Goal: Task Accomplishment & Management: Use online tool/utility

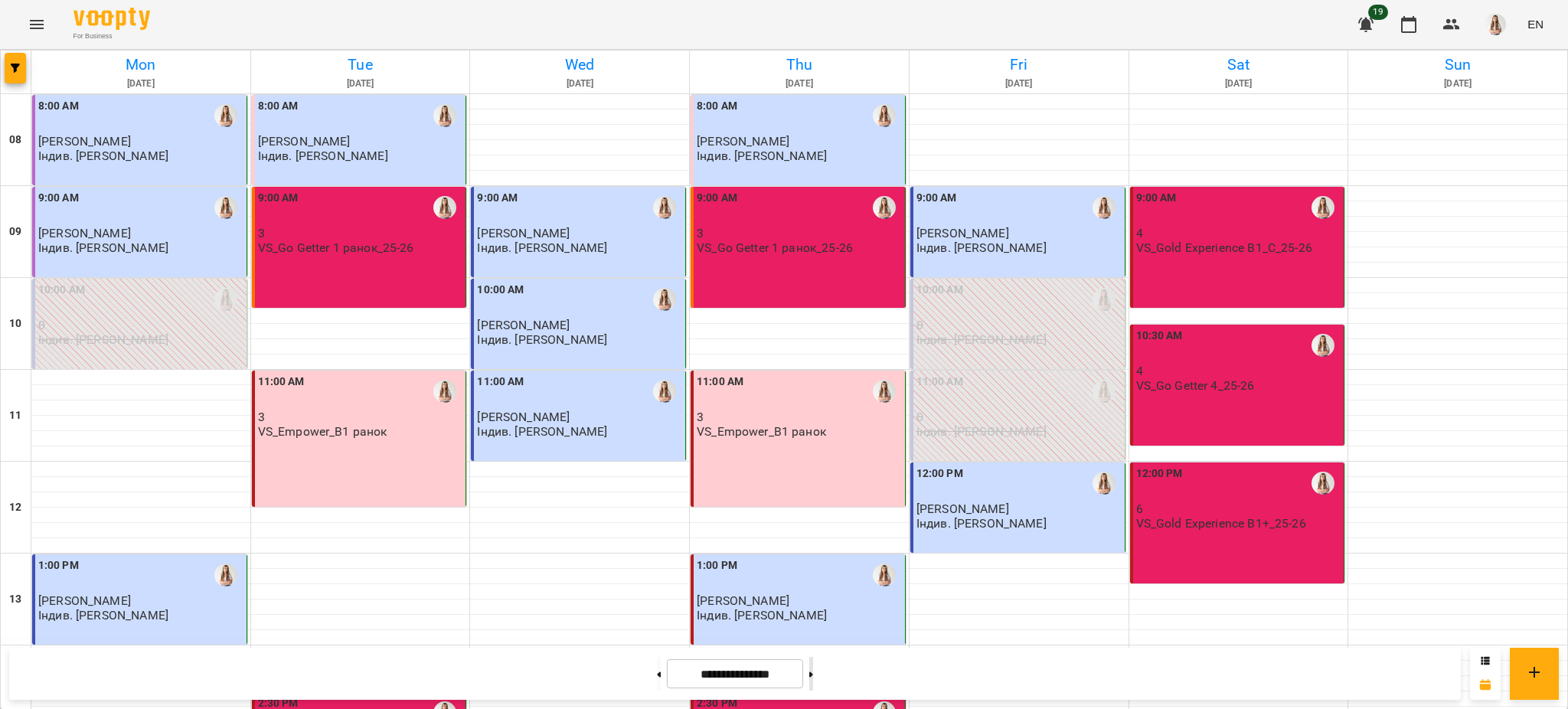
click at [813, 670] on button at bounding box center [810, 674] width 4 height 34
type input "**********"
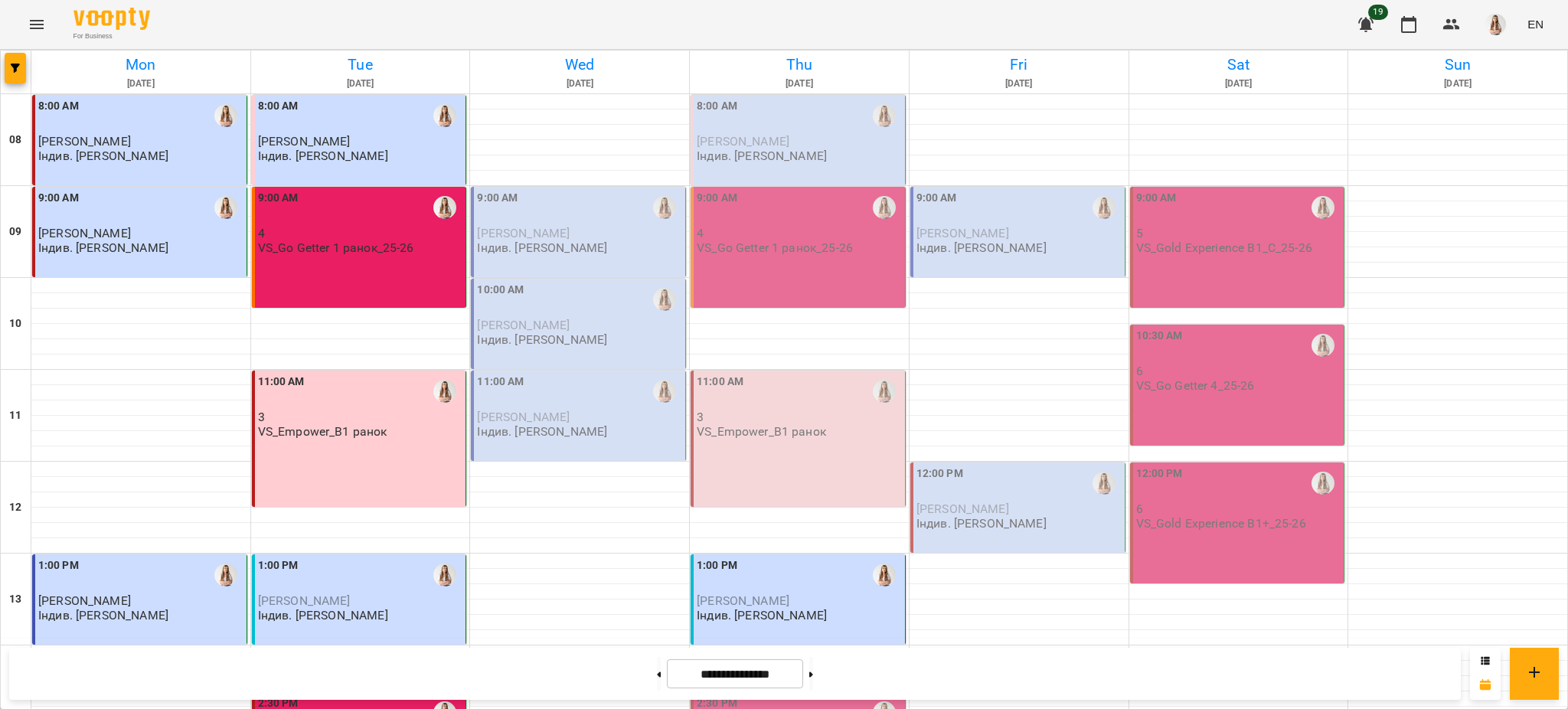
click at [564, 236] on span "[PERSON_NAME]" at bounding box center [523, 233] width 93 height 14
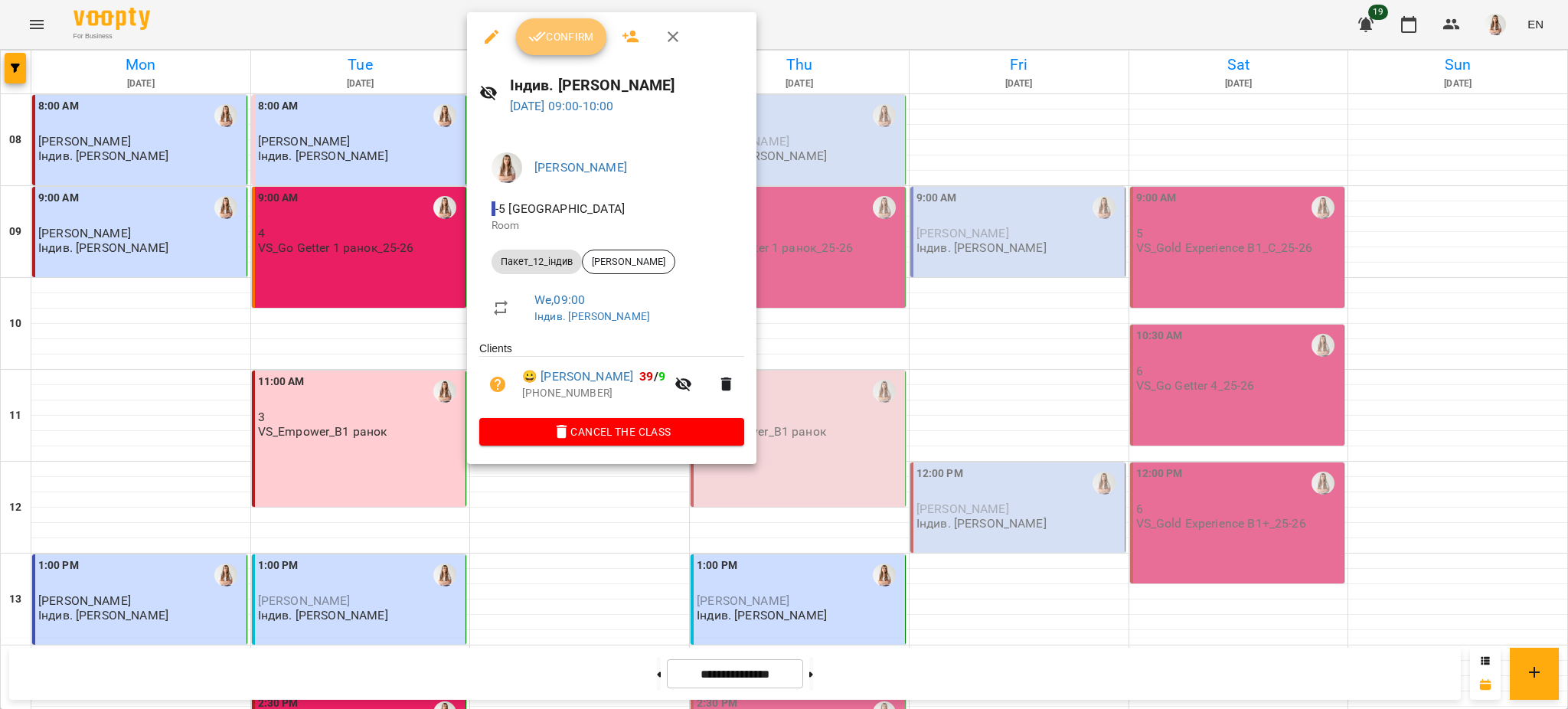
click at [544, 25] on button "Confirm" at bounding box center [560, 37] width 90 height 37
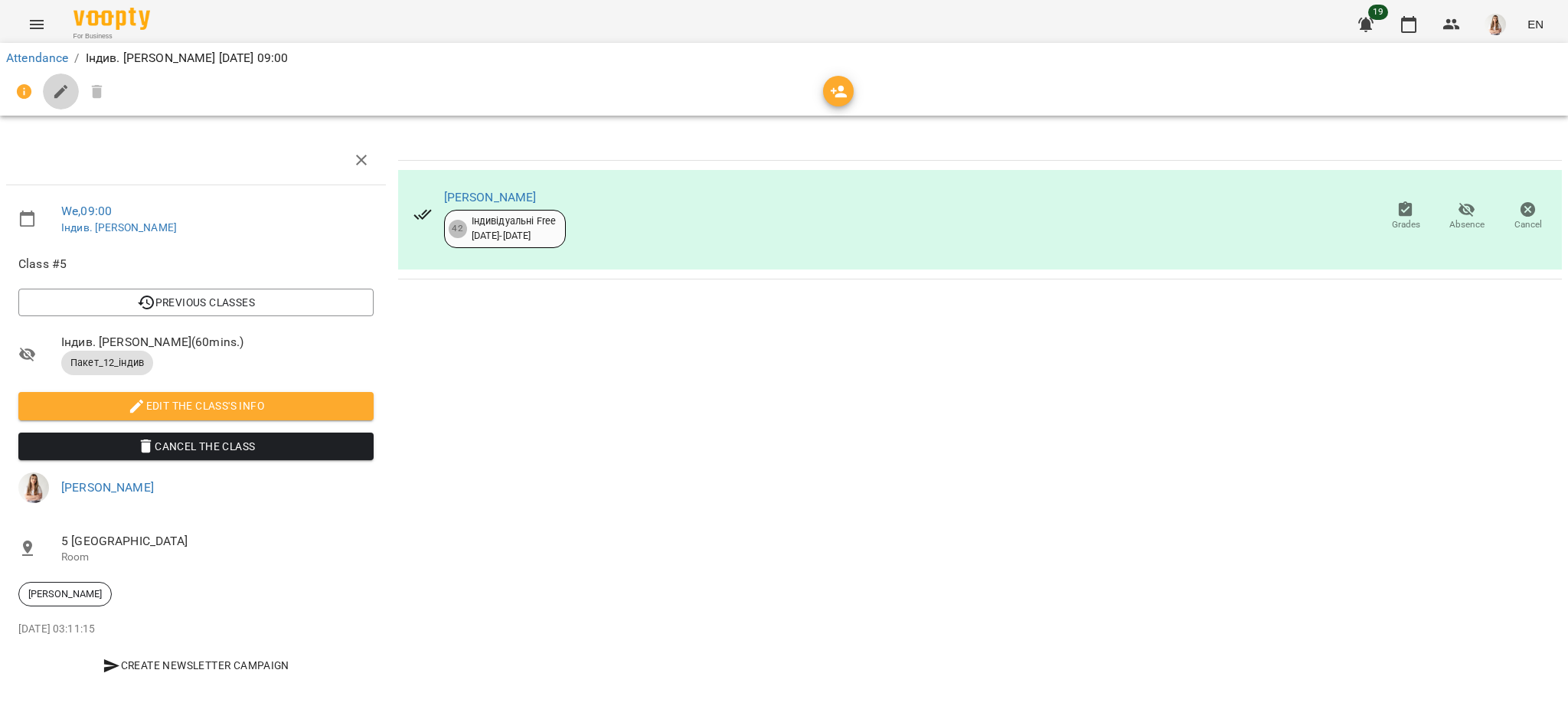
click at [72, 85] on button "button" at bounding box center [61, 92] width 37 height 37
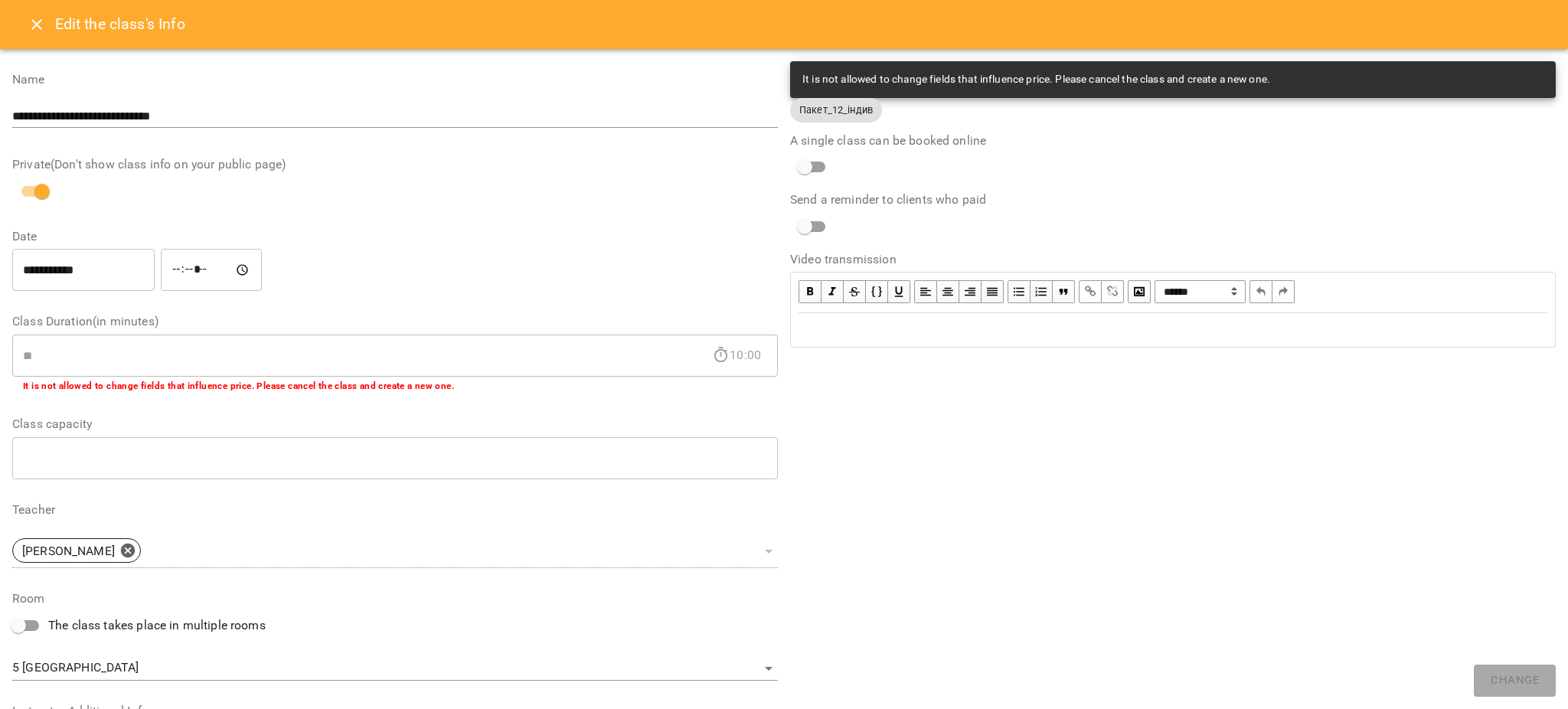
click at [830, 338] on div "Edit text" at bounding box center [1173, 330] width 749 height 18
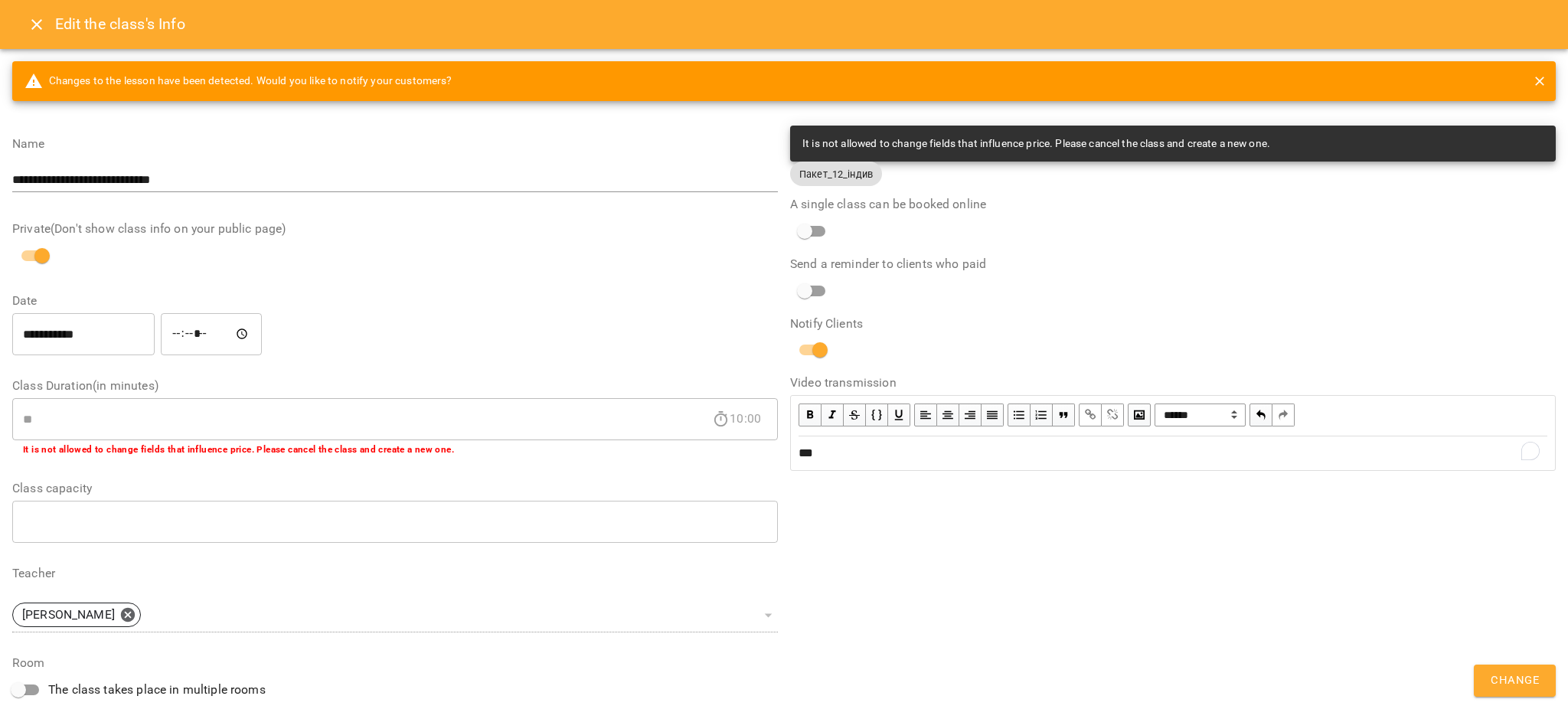
click at [808, 458] on span "***" at bounding box center [806, 453] width 14 height 11
click at [1507, 684] on span "Change" at bounding box center [1515, 680] width 48 height 20
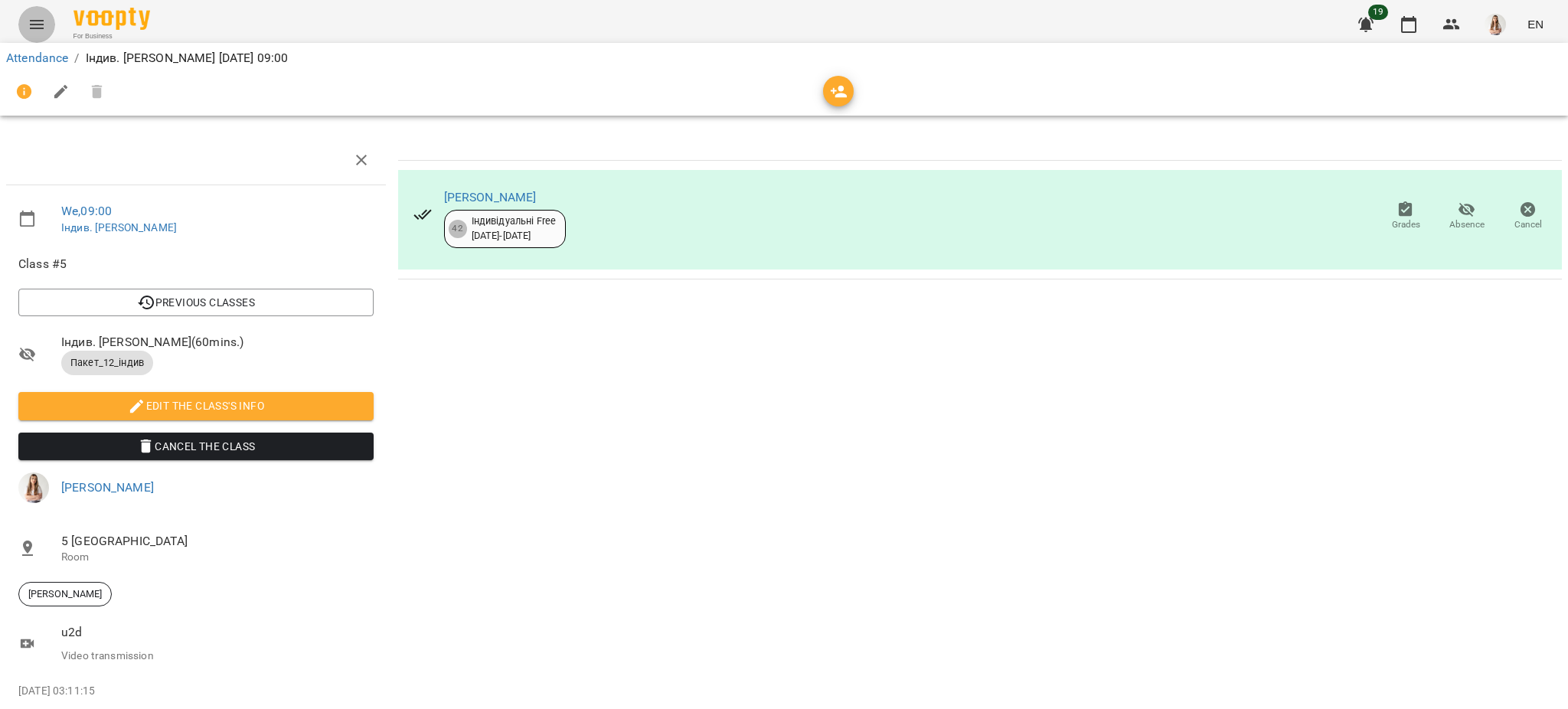
click at [22, 25] on button "Menu" at bounding box center [37, 25] width 37 height 37
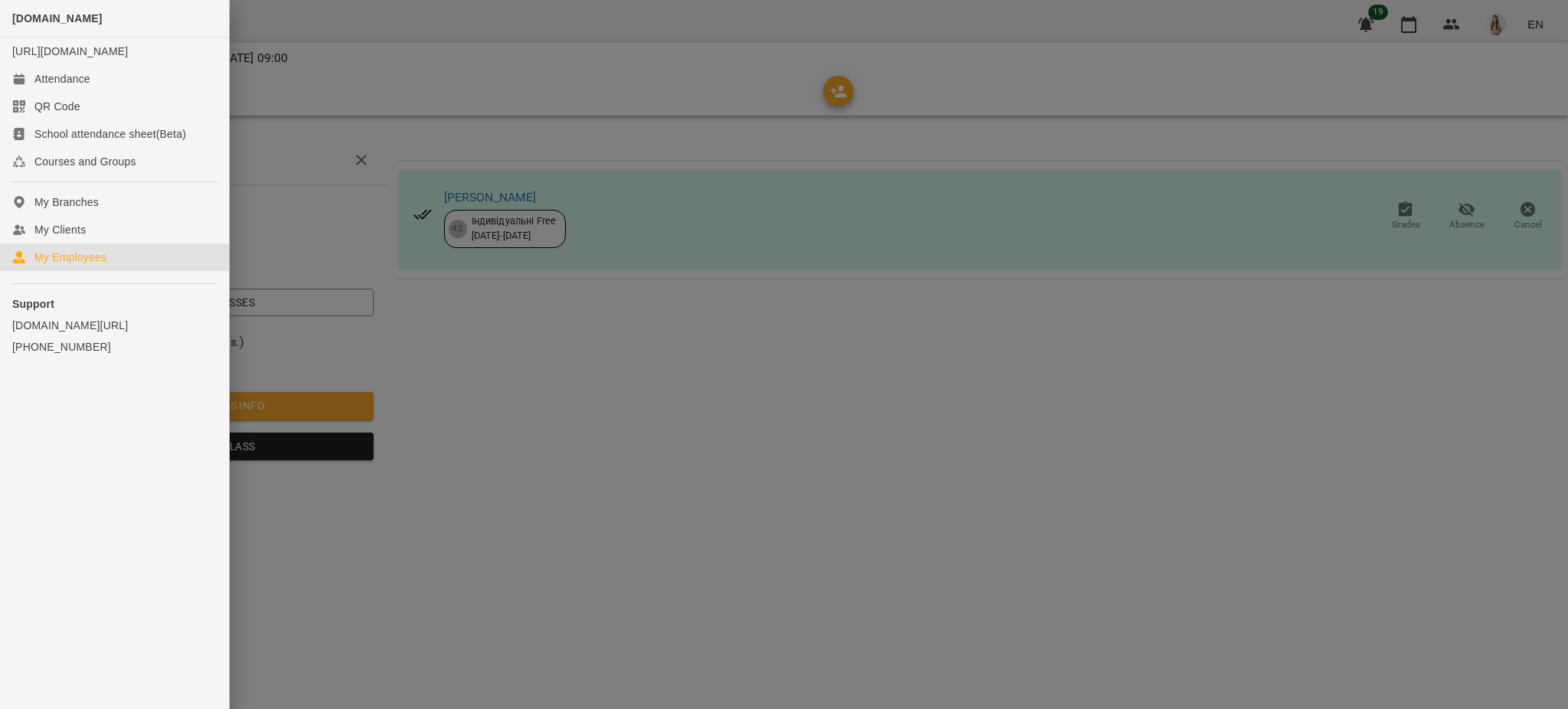
click at [66, 271] on link "My Employees" at bounding box center [114, 257] width 229 height 28
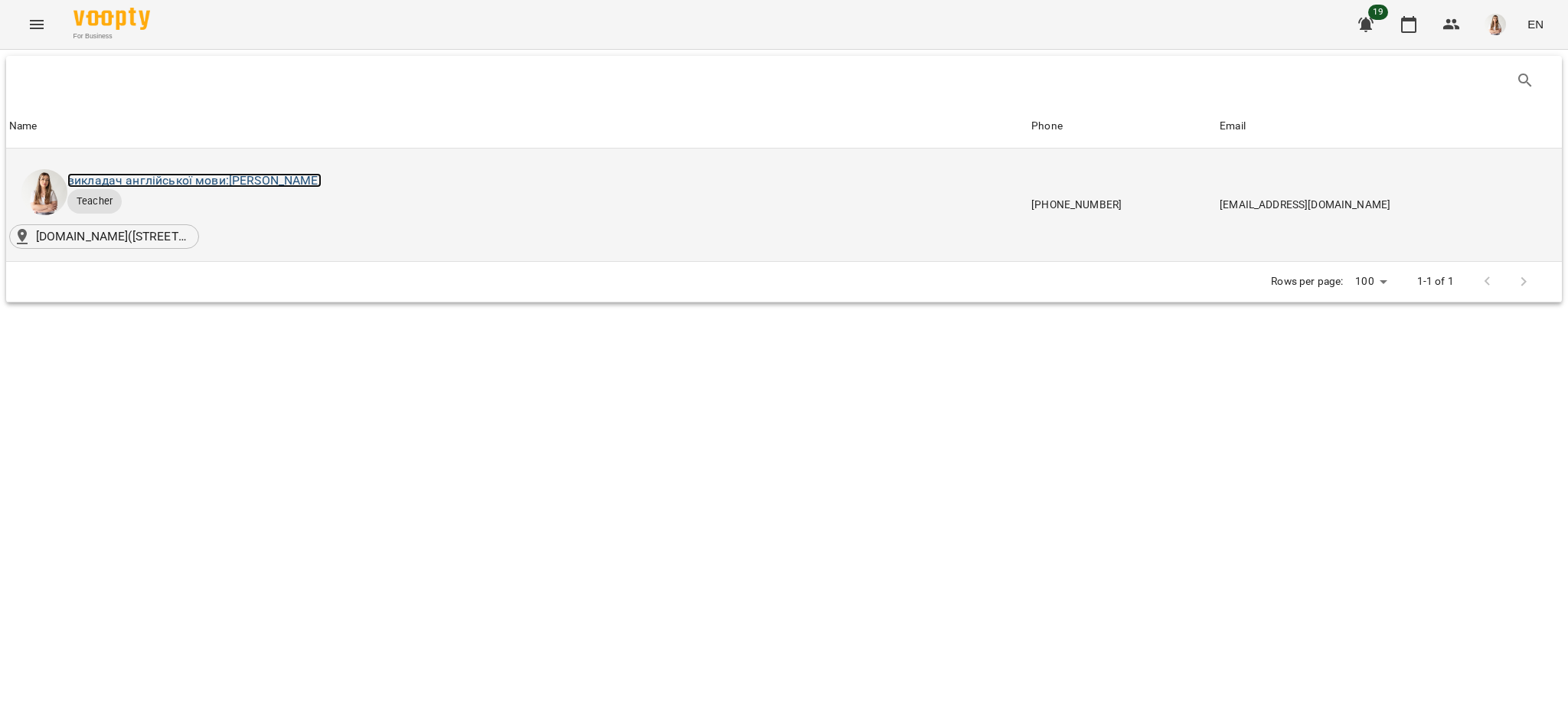
click at [214, 180] on link "викладач англійської мови: [PERSON_NAME]" at bounding box center [194, 180] width 254 height 14
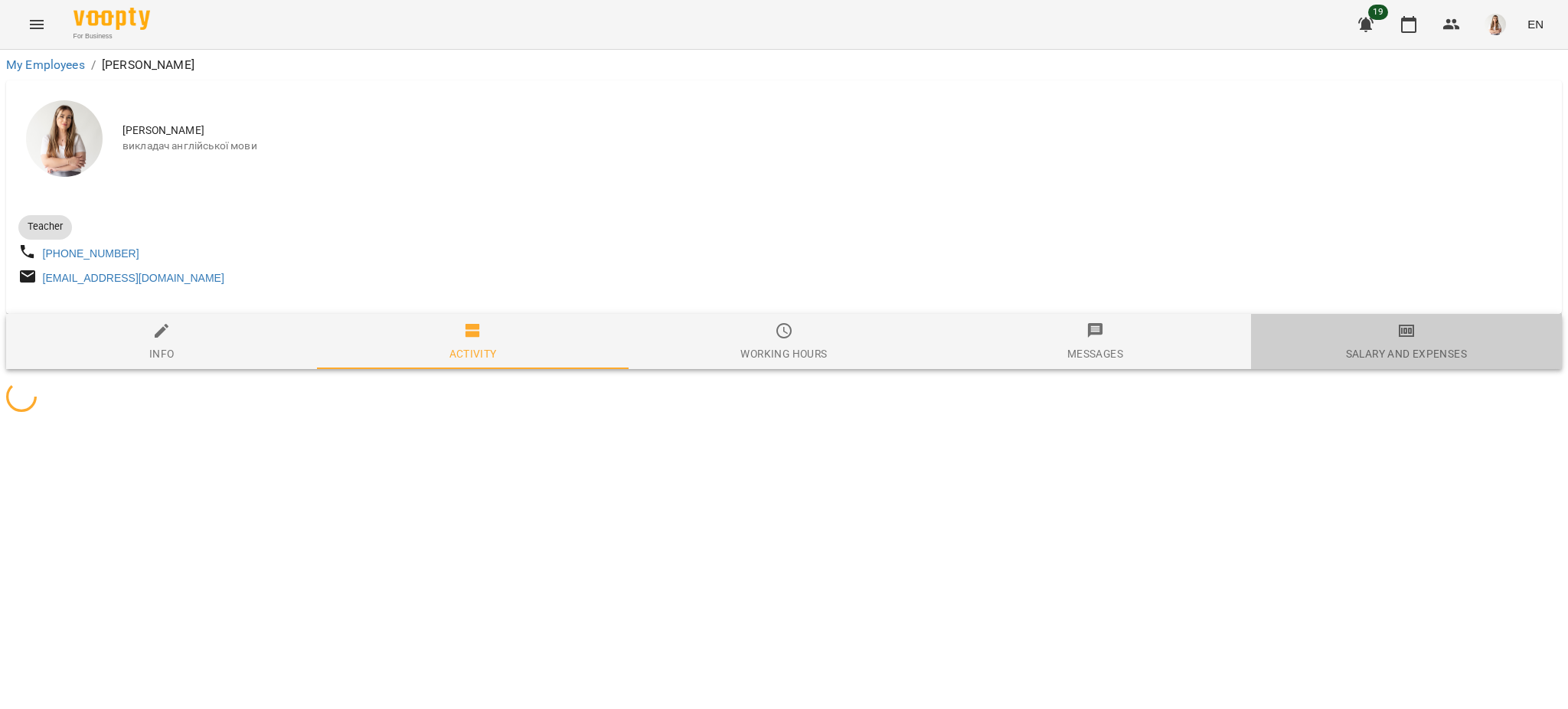
click at [1331, 362] on span "Salary and Expenses" at bounding box center [1406, 343] width 292 height 42
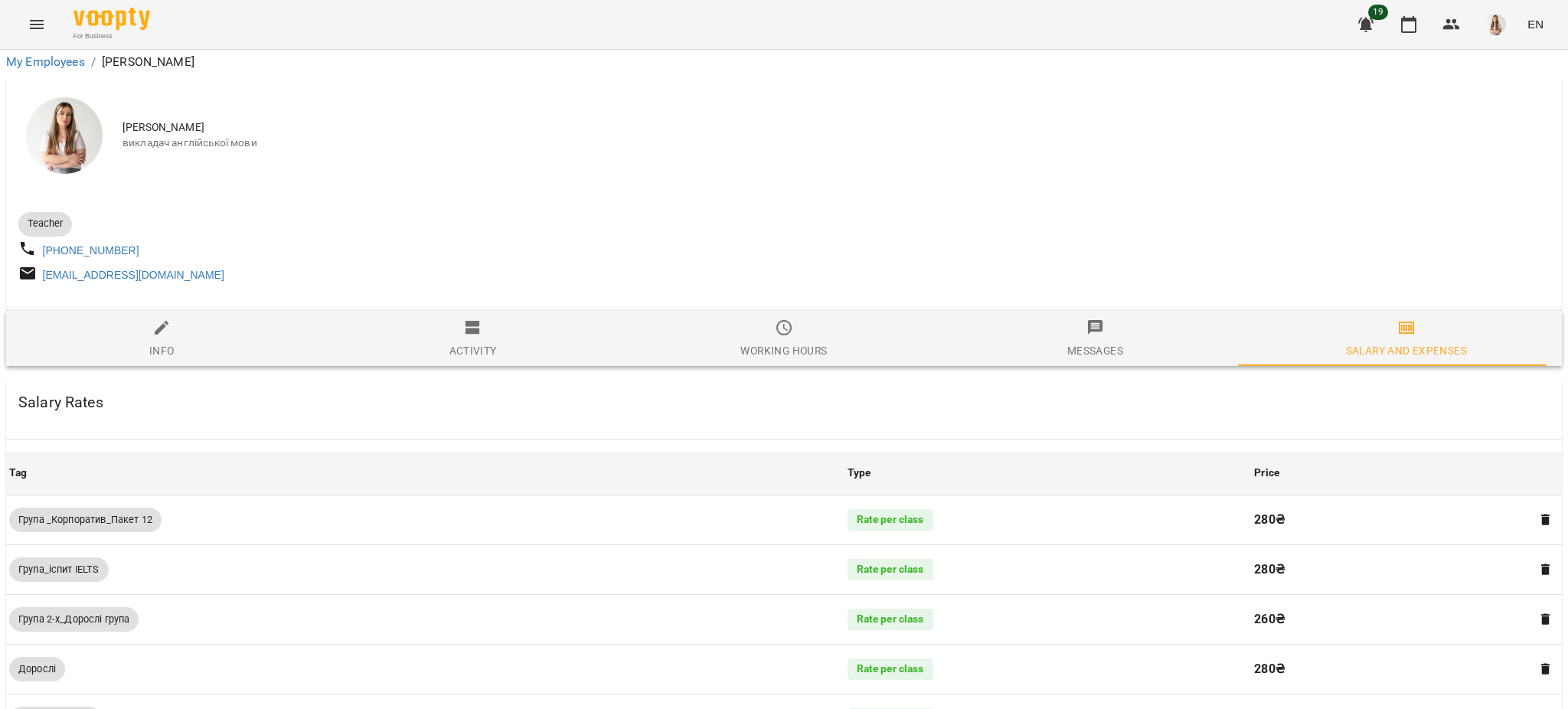
scroll to position [990, 0]
